Goal: Check status: Check status

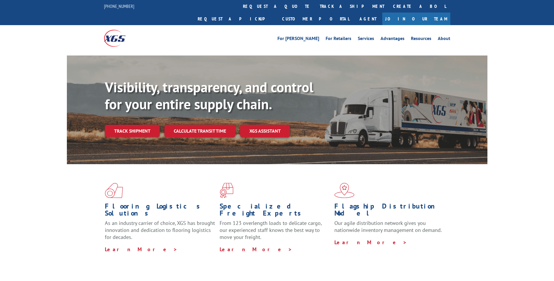
click at [315, 6] on link "track a shipment" at bounding box center [351, 6] width 73 height 13
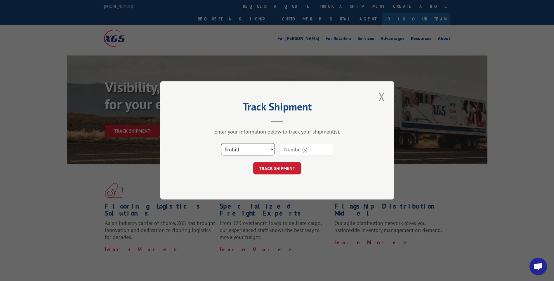
click at [272, 148] on select "Select category... Probill BOL PO" at bounding box center [248, 149] width 54 height 12
click at [221, 180] on div "Track Shipment Enter your information below to track your shipment(s). Select c…" at bounding box center [276, 140] width 233 height 118
click at [273, 149] on select "Select category... Probill BOL PO" at bounding box center [248, 149] width 54 height 12
select select "bol"
click at [221, 143] on select "Select category... Probill BOL PO" at bounding box center [248, 149] width 54 height 12
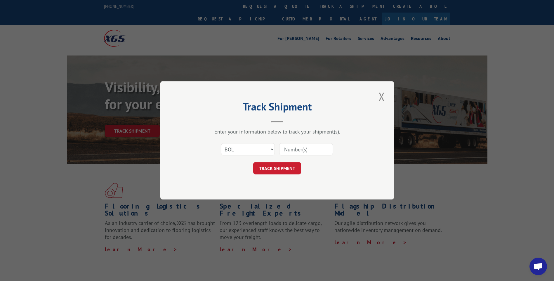
click at [305, 147] on input at bounding box center [306, 149] width 54 height 12
type input "54386857"
click button "TRACK SHIPMENT" at bounding box center [277, 168] width 48 height 12
